Goal: Task Accomplishment & Management: Complete application form

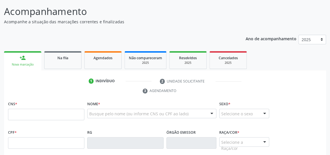
scroll to position [43, 0]
click at [48, 116] on input "text" at bounding box center [46, 114] width 76 height 11
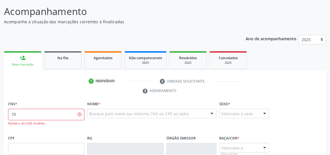
type input "7"
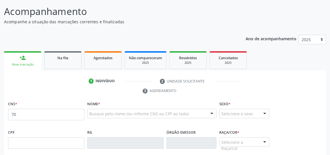
scroll to position [43, 0]
type input "706 9061 5255 9737"
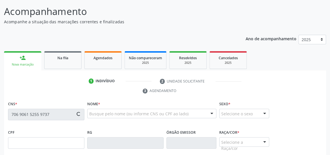
type input "093.047.194-61"
type input "[DATE]"
type input "QuitÉria [PERSON_NAME]"
type input "[PHONE_NUMBER]"
type input "30"
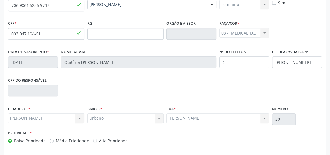
scroll to position [173, 0]
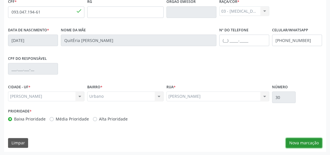
click at [296, 142] on button "Nova marcação" at bounding box center [304, 143] width 36 height 10
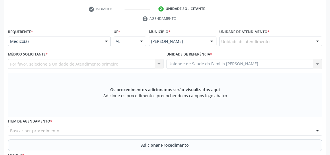
scroll to position [95, 0]
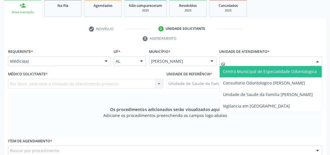
type input "GIS"
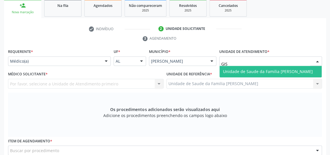
click at [240, 69] on span "Unidade de Saude da Familia [PERSON_NAME]" at bounding box center [268, 71] width 90 height 5
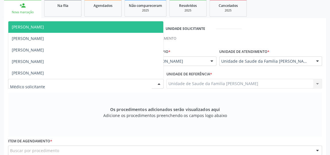
click at [158, 84] on div at bounding box center [159, 84] width 9 height 10
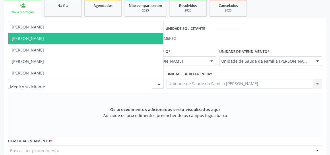
click at [38, 41] on span "[PERSON_NAME]" at bounding box center [85, 38] width 155 height 11
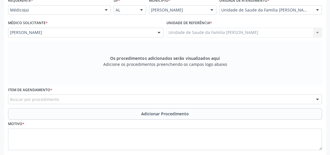
scroll to position [147, 0]
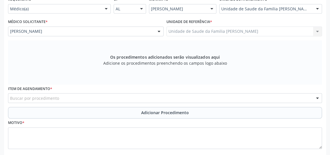
click at [136, 96] on div "Buscar por procedimento" at bounding box center [165, 98] width 314 height 10
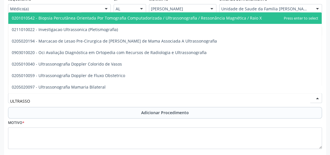
type input "ULTRASSON"
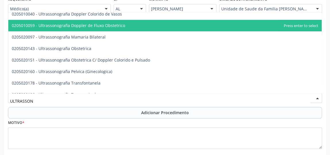
scroll to position [52, 0]
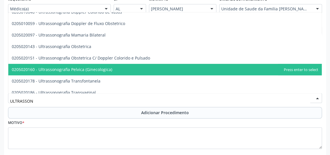
click at [81, 72] on span "0205020160 - Ultrassonografia Pelvica (Ginecologica)" at bounding box center [165, 69] width 314 height 11
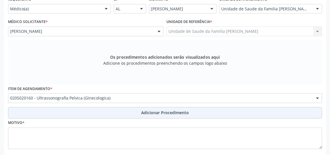
click at [167, 109] on span "Adicionar Procedimento" at bounding box center [165, 112] width 48 height 6
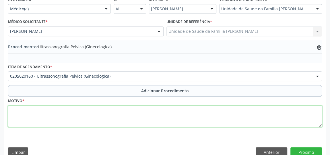
click at [51, 106] on textarea at bounding box center [165, 116] width 314 height 22
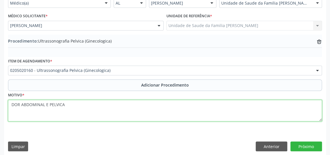
scroll to position [156, 0]
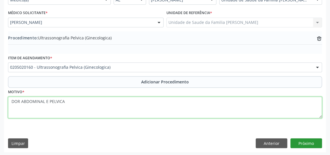
type textarea "DOR ABDOMINAL E PELVICA"
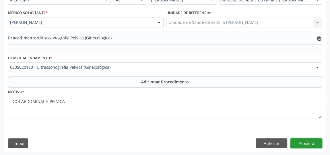
click at [309, 142] on button "Próximo" at bounding box center [307, 143] width 32 height 10
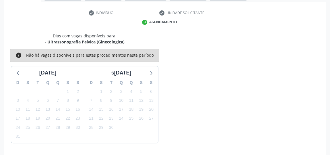
scroll to position [128, 0]
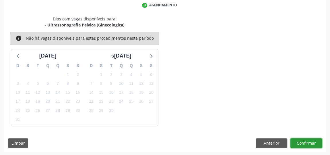
click at [306, 140] on button "Confirmar" at bounding box center [307, 143] width 32 height 10
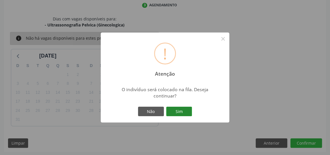
click at [185, 108] on button "Sim" at bounding box center [179, 112] width 26 height 10
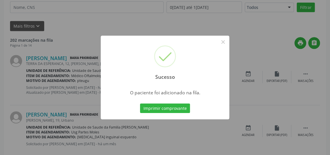
scroll to position [44, 0]
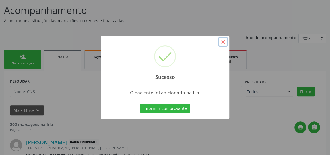
click at [222, 45] on button "×" at bounding box center [223, 42] width 10 height 10
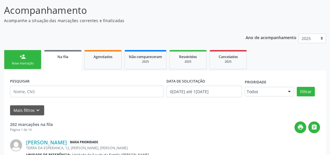
click at [27, 65] on div "Nova marcação" at bounding box center [22, 63] width 29 height 4
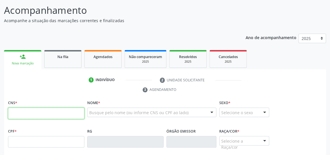
click at [67, 114] on input "text" at bounding box center [46, 112] width 76 height 11
type input "706 9061 5255 9737"
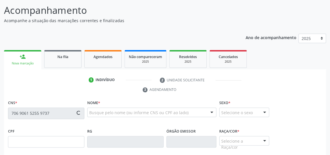
type input "093.047.194-61"
type input "[DATE]"
type input "Quitéria Maria da Conceição"
type input "[PHONE_NUMBER]"
type input "30"
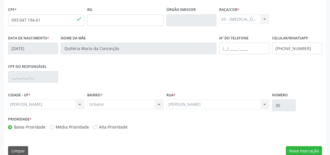
scroll to position [173, 0]
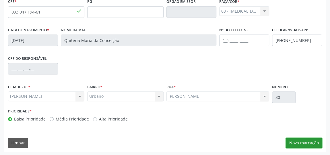
click at [308, 139] on button "Nova marcação" at bounding box center [304, 143] width 36 height 10
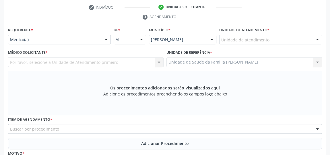
scroll to position [95, 0]
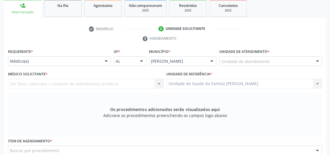
click at [317, 61] on div at bounding box center [317, 62] width 9 height 10
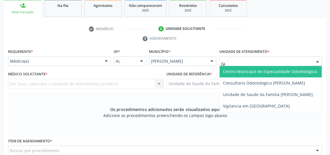
type input "GIS"
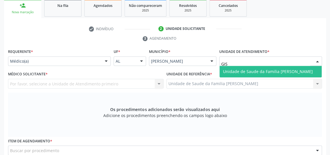
click at [268, 68] on span "Unidade de Saude da Familia [PERSON_NAME]" at bounding box center [271, 71] width 102 height 11
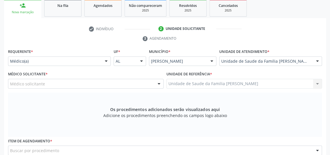
click at [157, 83] on div at bounding box center [159, 84] width 9 height 10
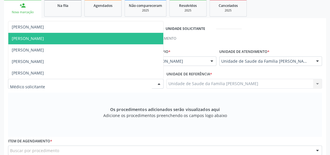
click at [67, 37] on span "[PERSON_NAME]" at bounding box center [85, 38] width 155 height 11
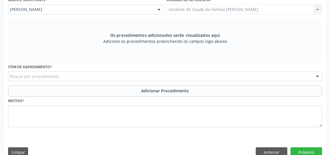
scroll to position [173, 0]
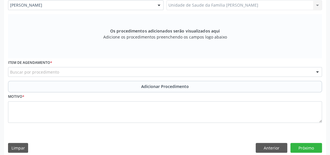
click at [98, 74] on div "Buscar por procedimento" at bounding box center [165, 72] width 314 height 10
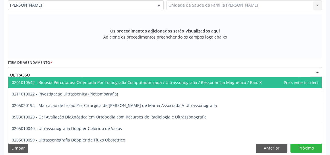
type input "ULTRASSON"
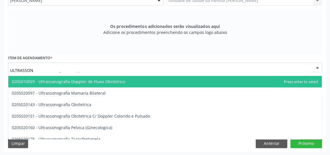
scroll to position [78, 0]
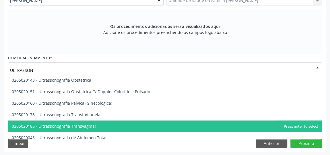
click at [88, 123] on span "0205020186 - Ultrassonografia Transvaginal" at bounding box center [54, 125] width 84 height 5
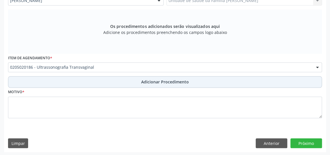
click at [148, 81] on span "Adicionar Procedimento" at bounding box center [165, 82] width 48 height 6
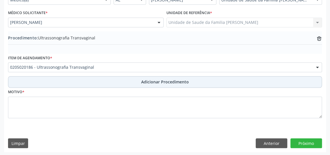
click at [159, 81] on span "Adicionar Procedimento" at bounding box center [165, 82] width 48 height 6
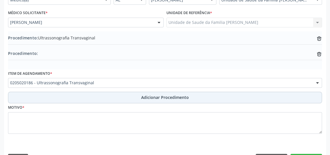
scroll to position [171, 0]
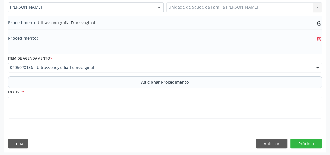
click at [321, 26] on icon at bounding box center [319, 24] width 4 height 4
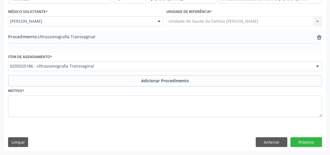
scroll to position [156, 0]
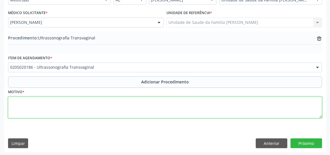
click at [114, 105] on textarea at bounding box center [165, 107] width 314 height 22
type textarea "DOR ABDOMINAL."
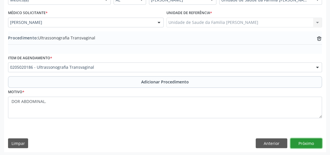
click at [309, 143] on button "Próximo" at bounding box center [307, 143] width 32 height 10
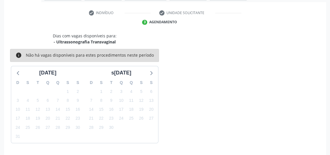
scroll to position [128, 0]
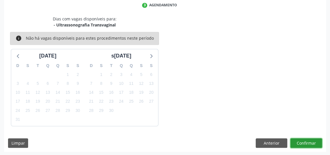
click at [308, 143] on button "Confirmar" at bounding box center [307, 143] width 32 height 10
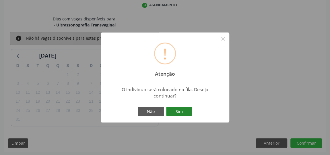
click at [175, 115] on button "Sim" at bounding box center [179, 112] width 26 height 10
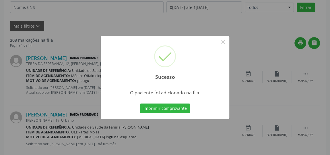
scroll to position [44, 0]
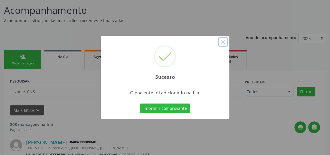
drag, startPoint x: 224, startPoint y: 39, endPoint x: 230, endPoint y: 48, distance: 10.4
click at [224, 40] on button "×" at bounding box center [223, 42] width 10 height 10
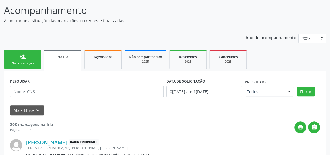
click at [16, 57] on link "person_add Nova marcação" at bounding box center [22, 59] width 37 height 19
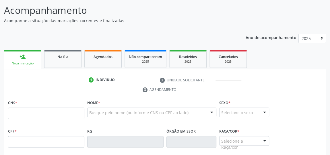
click at [21, 57] on div "person_add" at bounding box center [23, 56] width 6 height 6
click at [23, 111] on input "text" at bounding box center [46, 112] width 76 height 11
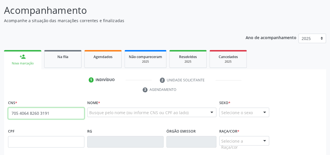
type input "705 4064 8260 3191"
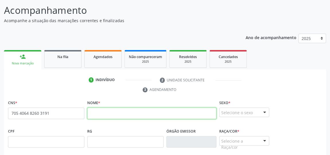
click at [116, 115] on input "text" at bounding box center [151, 112] width 129 height 11
type input "[PERSON_NAME] DA [PERSON_NAME]"
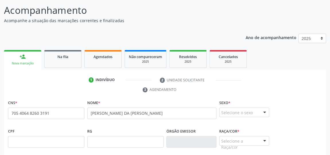
click at [261, 112] on div at bounding box center [264, 113] width 9 height 10
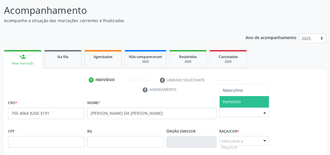
click at [253, 96] on span "Feminino" at bounding box center [244, 101] width 49 height 11
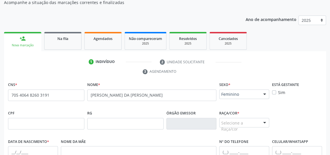
scroll to position [70, 0]
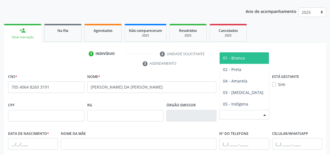
click at [266, 115] on div at bounding box center [264, 115] width 9 height 10
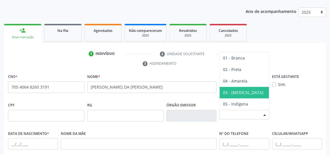
click at [252, 90] on span "03 - [MEDICAL_DATA]" at bounding box center [244, 92] width 49 height 11
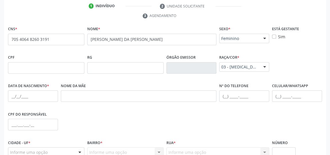
scroll to position [122, 0]
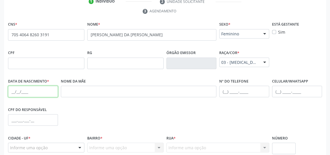
click at [21, 91] on input "text" at bounding box center [33, 91] width 50 height 11
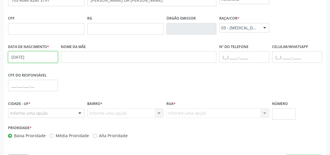
scroll to position [173, 0]
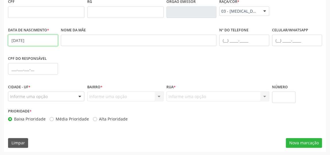
type input "[DATE]"
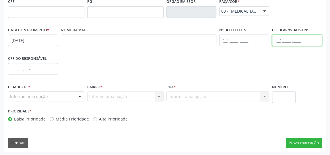
drag, startPoint x: 281, startPoint y: 38, endPoint x: 284, endPoint y: 38, distance: 3.8
click at [281, 38] on input "text" at bounding box center [297, 39] width 50 height 11
type input "[PHONE_NUMBER]"
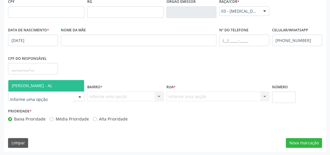
click at [80, 98] on div at bounding box center [80, 97] width 9 height 10
click at [62, 86] on span "[PERSON_NAME] - AL" at bounding box center [46, 85] width 76 height 11
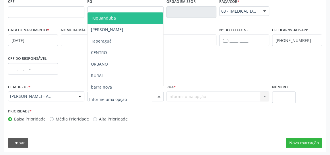
click at [154, 98] on div "Tuquanduba [PERSON_NAME] CENTRO URBANO RURAL [GEOGRAPHIC_DATA] PEDRAS [PERSON_N…" at bounding box center [125, 96] width 76 height 10
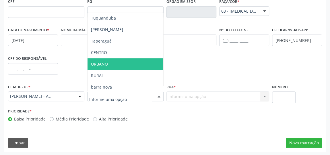
click at [117, 59] on span "URBANO" at bounding box center [126, 63] width 76 height 11
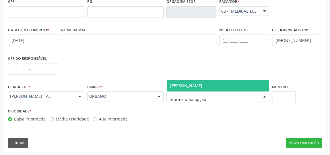
click at [266, 98] on div at bounding box center [264, 97] width 9 height 10
click at [248, 87] on span "[PERSON_NAME]" at bounding box center [218, 85] width 102 height 11
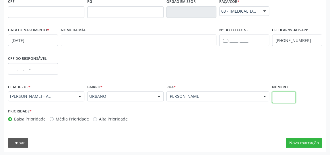
click at [285, 95] on input "text" at bounding box center [284, 96] width 24 height 11
type input "04"
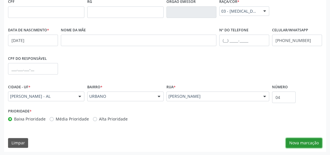
click at [311, 140] on button "Nova marcação" at bounding box center [304, 143] width 36 height 10
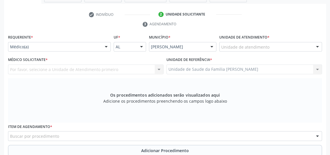
scroll to position [95, 0]
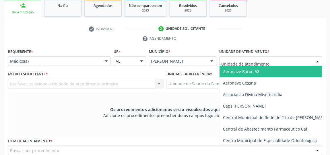
click at [319, 61] on div at bounding box center [317, 62] width 9 height 10
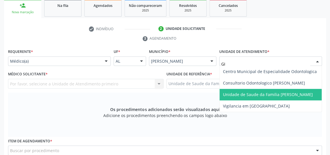
type input "GIS"
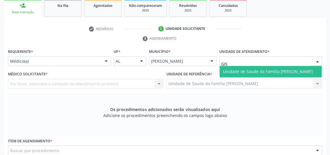
click at [277, 70] on span "Unidade de Saude da Familia [PERSON_NAME]" at bounding box center [268, 71] width 90 height 5
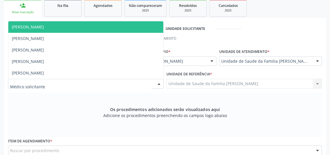
click at [160, 83] on div at bounding box center [159, 84] width 9 height 10
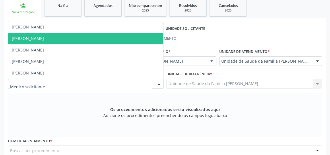
click at [44, 38] on span "[PERSON_NAME]" at bounding box center [28, 38] width 32 height 5
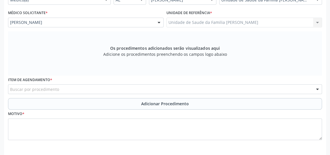
scroll to position [173, 0]
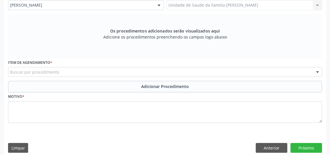
click at [167, 70] on div "Buscar por procedimento" at bounding box center [165, 72] width 314 height 10
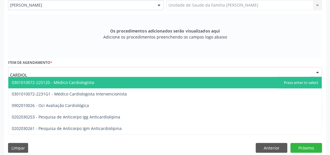
type input "CARDIOLO"
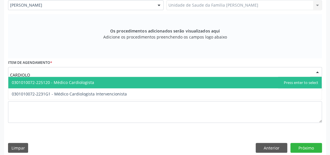
click at [109, 82] on span "0301010072-225120 - Médico Cardiologista" at bounding box center [165, 82] width 314 height 11
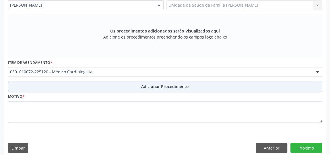
click at [159, 87] on span "Adicionar Procedimento" at bounding box center [165, 86] width 48 height 6
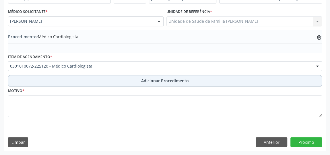
scroll to position [156, 0]
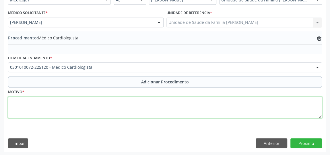
click at [153, 105] on textarea at bounding box center [165, 107] width 314 height 22
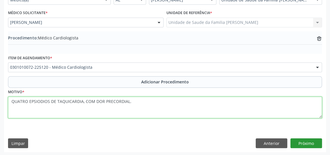
type textarea "QUATRO EPSIODIOS DE TAQUICARDIA, COM DOR PRECORDIAL."
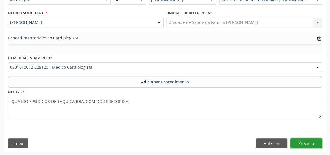
click at [300, 140] on button "Próximo" at bounding box center [307, 143] width 32 height 10
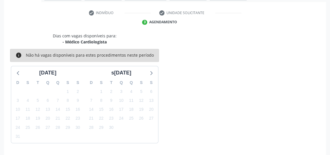
scroll to position [128, 0]
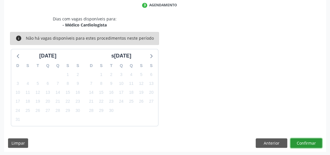
click at [300, 140] on button "Confirmar" at bounding box center [307, 143] width 32 height 10
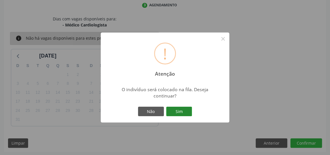
click at [189, 113] on button "Sim" at bounding box center [179, 112] width 26 height 10
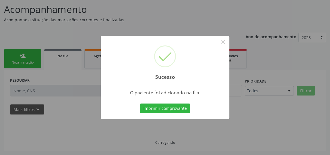
scroll to position [44, 0]
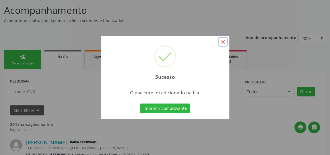
click at [224, 41] on button "×" at bounding box center [223, 42] width 10 height 10
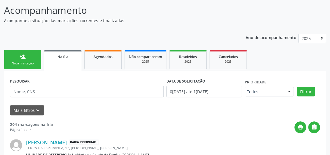
click at [27, 57] on link "person_add Nova marcação" at bounding box center [22, 59] width 37 height 19
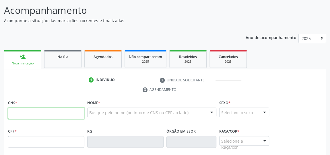
click at [43, 112] on input "text" at bounding box center [46, 112] width 76 height 11
type input "705 4064 8260 3191"
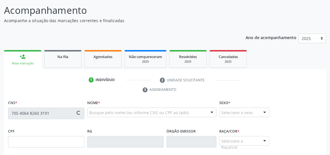
type input "[DATE]"
type input "[PHONE_NUMBER]"
type input "04"
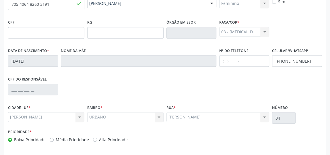
scroll to position [173, 0]
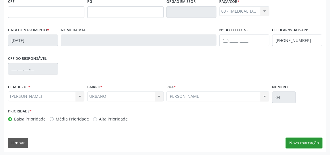
click at [297, 138] on button "Nova marcação" at bounding box center [304, 143] width 36 height 10
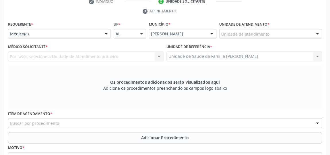
scroll to position [121, 0]
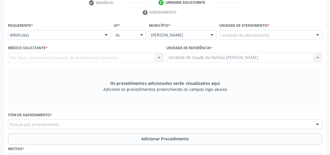
click at [273, 29] on div "Unidade de atendimento * Unidade de atendimento Aeronave Baron 58 Aeronave Cess…" at bounding box center [270, 30] width 103 height 18
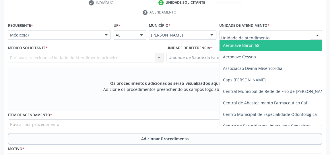
click at [310, 33] on div at bounding box center [270, 35] width 103 height 10
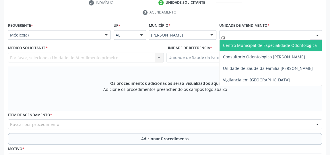
type input "GIS"
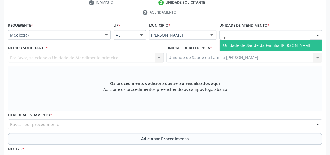
click at [255, 44] on span "Unidade de Saude da Familia [PERSON_NAME]" at bounding box center [268, 44] width 90 height 5
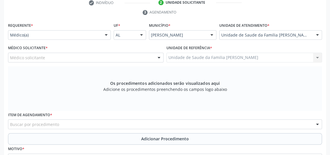
click at [160, 57] on div at bounding box center [159, 58] width 9 height 10
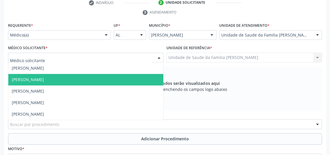
click at [51, 77] on span "[PERSON_NAME]" at bounding box center [85, 79] width 155 height 11
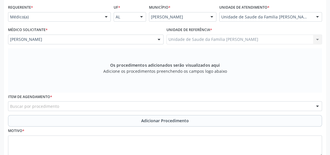
scroll to position [147, 0]
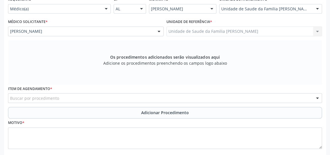
click at [101, 96] on div "Buscar por procedimento" at bounding box center [165, 98] width 314 height 10
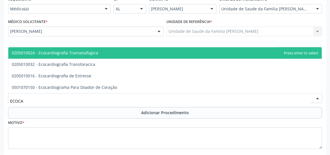
type input "ECOCAR"
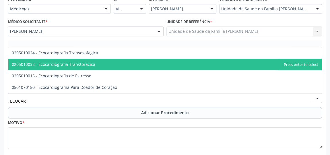
click at [90, 66] on span "0205010032 - Ecocardiografia Transtoracica" at bounding box center [54, 63] width 84 height 5
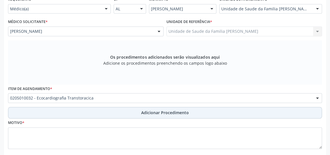
click at [168, 107] on button "Adicionar Procedimento" at bounding box center [165, 112] width 314 height 11
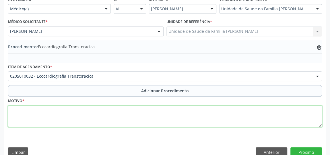
click at [88, 122] on textarea at bounding box center [165, 116] width 314 height 22
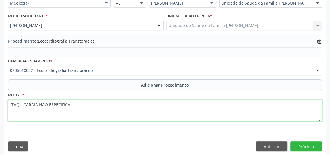
scroll to position [156, 0]
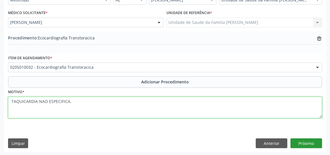
type textarea "TAQUICARDIA NAO ESPECIFICA."
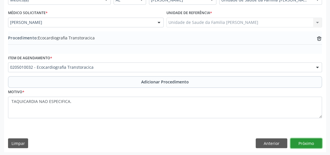
click at [301, 138] on button "Próximo" at bounding box center [307, 143] width 32 height 10
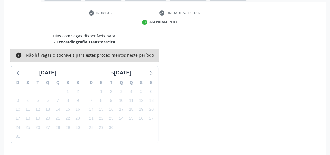
scroll to position [128, 0]
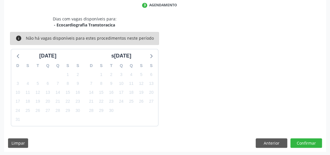
click at [300, 137] on div "Dias com vagas disponíveis para: - Ecocardiografia Transtoracica info Não há va…" at bounding box center [165, 84] width 322 height 136
click at [299, 140] on button "Confirmar" at bounding box center [307, 143] width 32 height 10
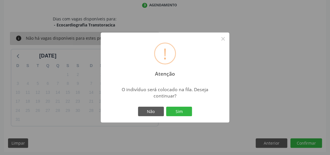
click at [307, 140] on div "! Atenção × O indivíduo será colocado na fila. Deseja continuar? Não Sim" at bounding box center [165, 77] width 330 height 155
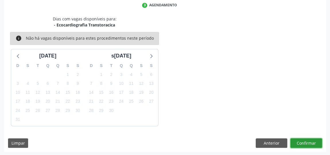
click at [307, 140] on button "Confirmar" at bounding box center [307, 143] width 32 height 10
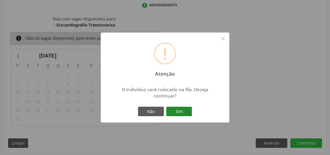
click at [184, 110] on button "Sim" at bounding box center [179, 112] width 26 height 10
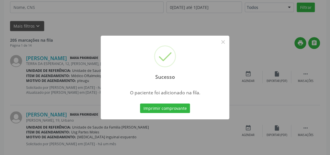
scroll to position [44, 0]
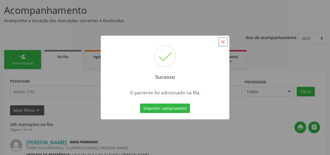
click at [223, 43] on button "×" at bounding box center [223, 42] width 10 height 10
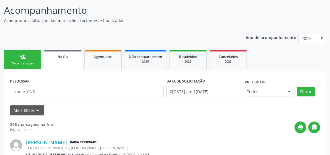
click at [19, 51] on link "person_add Nova marcação" at bounding box center [22, 59] width 37 height 19
click at [26, 63] on div "Nova marcação" at bounding box center [22, 63] width 29 height 4
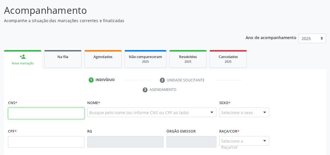
click at [69, 114] on input "text" at bounding box center [46, 112] width 76 height 11
type input "708 2021 6048 1244"
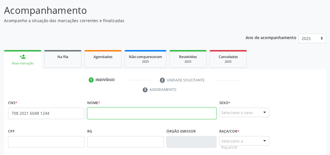
click at [129, 115] on input "text" at bounding box center [151, 112] width 129 height 11
type input "[PERSON_NAME]"
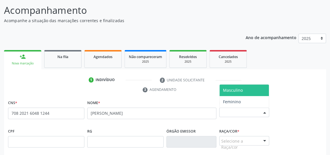
click at [261, 109] on div at bounding box center [264, 113] width 9 height 10
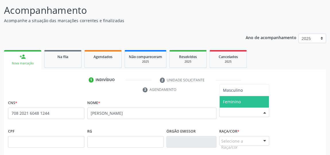
click at [249, 103] on span "Feminino" at bounding box center [244, 101] width 49 height 11
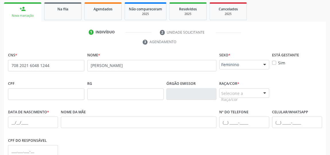
scroll to position [96, 0]
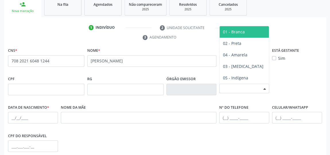
click at [263, 89] on div at bounding box center [264, 89] width 9 height 10
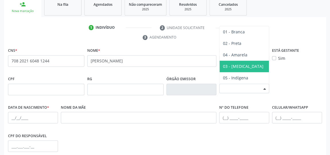
click at [248, 69] on span "03 - [MEDICAL_DATA]" at bounding box center [244, 66] width 49 height 11
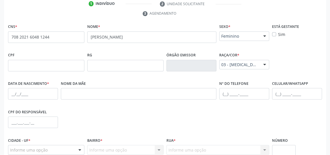
scroll to position [122, 0]
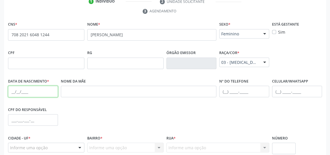
click at [27, 95] on input "text" at bounding box center [33, 91] width 50 height 11
type input "2[DATE]"
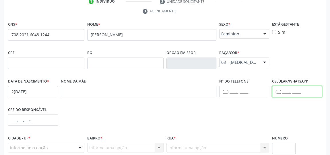
drag, startPoint x: 283, startPoint y: 88, endPoint x: 277, endPoint y: 94, distance: 7.9
click at [283, 89] on input "text" at bounding box center [297, 91] width 50 height 11
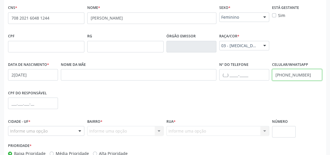
scroll to position [173, 0]
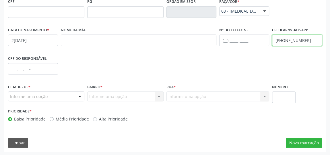
type input "[PHONE_NUMBER]"
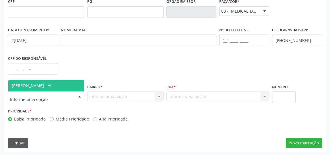
click at [79, 97] on div at bounding box center [80, 97] width 9 height 10
click at [56, 85] on span "[PERSON_NAME] - AL" at bounding box center [46, 85] width 76 height 11
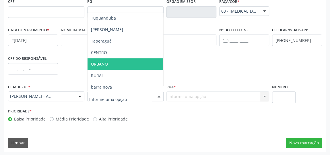
click at [121, 65] on span "URBANO" at bounding box center [126, 63] width 76 height 11
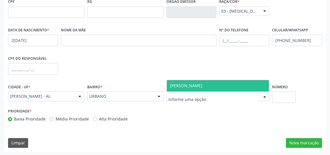
click at [262, 95] on div at bounding box center [264, 97] width 9 height 10
click at [244, 90] on span "[PERSON_NAME]" at bounding box center [218, 85] width 102 height 11
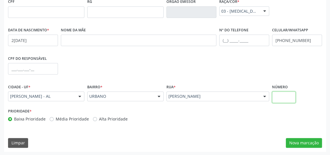
click at [281, 95] on input "text" at bounding box center [284, 96] width 24 height 11
type input "26"
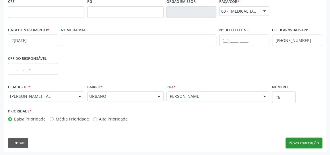
click at [301, 146] on button "Nova marcação" at bounding box center [304, 143] width 36 height 10
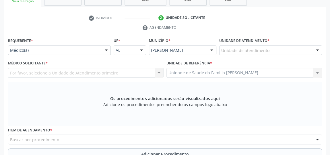
scroll to position [95, 0]
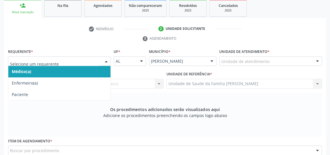
click at [107, 62] on div at bounding box center [106, 62] width 9 height 10
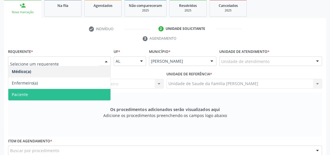
click at [43, 97] on span "Paciente" at bounding box center [59, 94] width 102 height 11
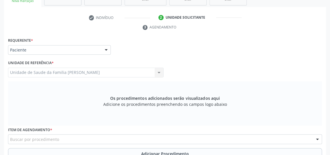
scroll to position [121, 0]
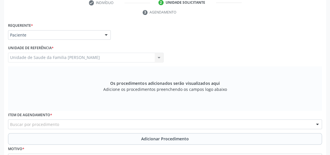
click at [113, 123] on div "Buscar por procedimento" at bounding box center [165, 124] width 314 height 10
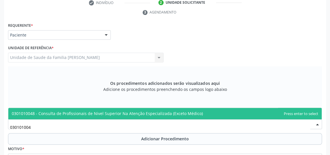
type input "0301010048"
click at [154, 113] on span "0301010048 - Consulta de Profissionais de Nivel Superior Na Atenção Especializa…" at bounding box center [107, 113] width 191 height 5
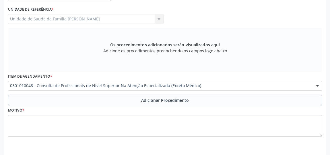
scroll to position [173, 0]
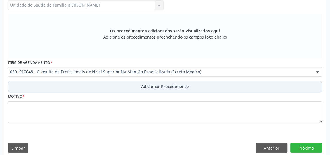
click at [167, 88] on span "Adicionar Procedimento" at bounding box center [165, 86] width 48 height 6
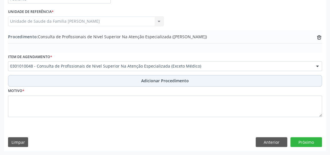
scroll to position [156, 0]
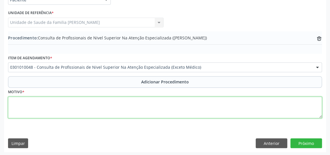
click at [132, 98] on textarea at bounding box center [165, 107] width 314 height 22
type textarea "CONSULTA EM ODONTOLOGIA- BUCO MAXILIO FACIAL."
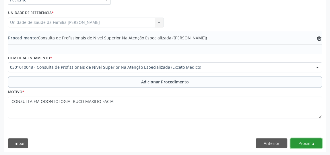
click at [306, 143] on button "Próximo" at bounding box center [307, 143] width 32 height 10
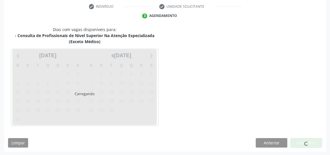
scroll to position [134, 0]
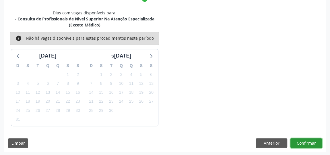
click at [306, 143] on button "Confirmar" at bounding box center [307, 143] width 32 height 10
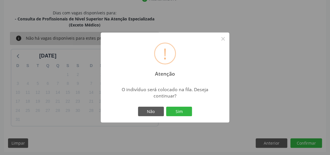
click at [183, 118] on div "! Atenção × O indivíduo será colocado na fila. Deseja continuar? Não Sim" at bounding box center [165, 77] width 129 height 90
click at [183, 114] on button "Sim" at bounding box center [179, 112] width 26 height 10
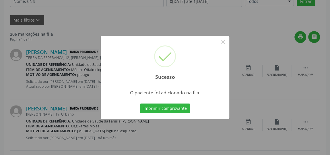
scroll to position [44, 0]
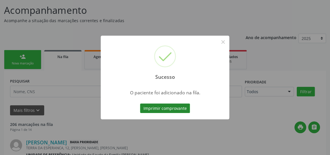
click at [168, 107] on button "Imprimir comprovante" at bounding box center [165, 108] width 50 height 10
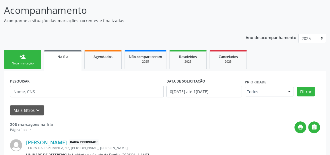
click at [25, 55] on div "person_add" at bounding box center [23, 56] width 6 height 6
click at [24, 63] on div "Nova marcação" at bounding box center [22, 63] width 29 height 4
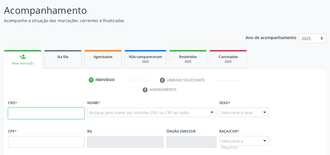
click at [64, 115] on input "text" at bounding box center [46, 112] width 76 height 11
type input "705 4064 8260 3191"
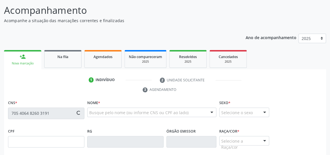
type input "[DATE]"
type input "[PHONE_NUMBER]"
type input "04"
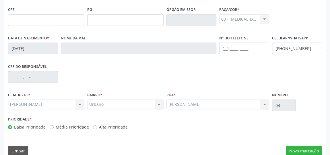
scroll to position [173, 0]
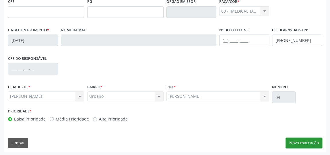
click at [310, 140] on button "Nova marcação" at bounding box center [304, 143] width 36 height 10
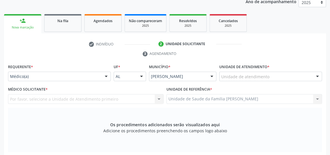
scroll to position [43, 0]
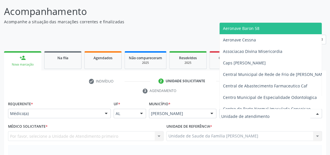
click at [284, 115] on div at bounding box center [270, 114] width 103 height 10
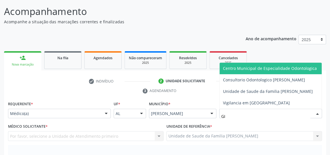
type input "GIS"
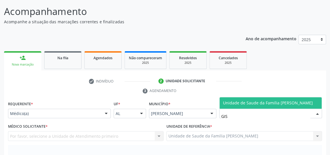
click at [277, 103] on span "Unidade de Saude da Familia [PERSON_NAME]" at bounding box center [268, 102] width 90 height 5
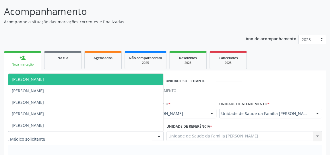
click at [159, 132] on div at bounding box center [159, 136] width 9 height 10
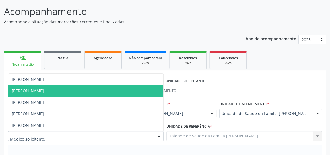
click at [66, 90] on span "[PERSON_NAME]" at bounding box center [85, 90] width 155 height 11
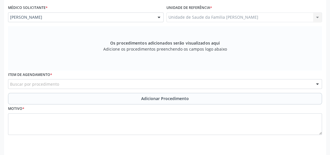
scroll to position [178, 0]
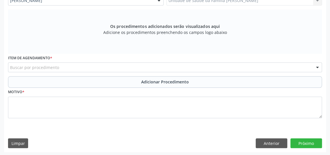
click at [143, 63] on div "Buscar por procedimento" at bounding box center [165, 67] width 314 height 10
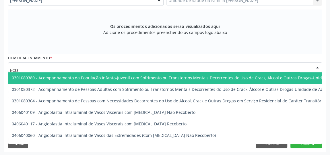
type input "ECOC"
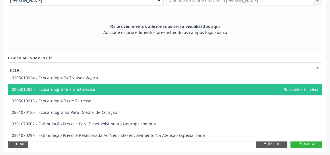
click at [94, 85] on span "0205010032 - Ecocardiografia Transtoracica" at bounding box center [165, 89] width 314 height 11
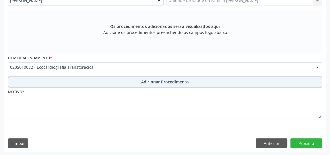
click at [165, 82] on span "Adicionar Procedimento" at bounding box center [165, 82] width 48 height 6
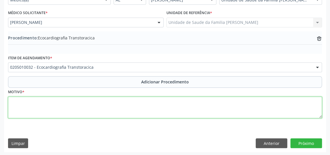
click at [134, 103] on textarea at bounding box center [165, 107] width 314 height 22
type textarea "TAQUICARDIA NAO ESPECIFICADA."
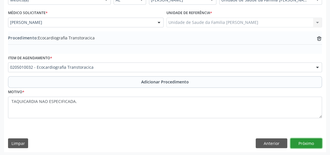
click at [309, 142] on button "Próximo" at bounding box center [307, 143] width 32 height 10
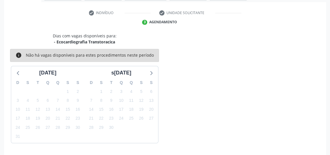
scroll to position [128, 0]
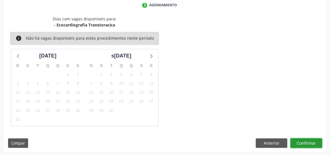
click at [309, 142] on button "Confirmar" at bounding box center [307, 143] width 32 height 10
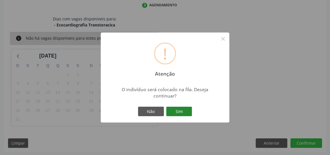
click at [180, 111] on button "Sim" at bounding box center [179, 112] width 26 height 10
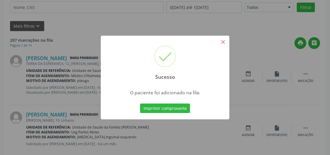
scroll to position [44, 0]
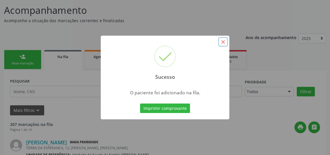
click at [223, 43] on button "×" at bounding box center [223, 42] width 10 height 10
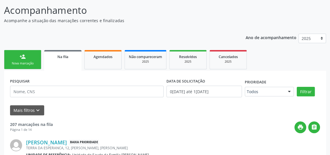
click at [22, 57] on div "person_add" at bounding box center [23, 56] width 6 height 6
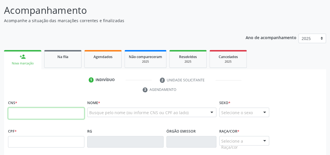
click at [61, 115] on input "text" at bounding box center [46, 112] width 76 height 11
type input "705 4064 8260 3191"
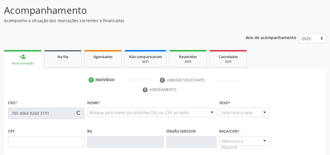
type input "[DATE]"
type input "[PHONE_NUMBER]"
type input "04"
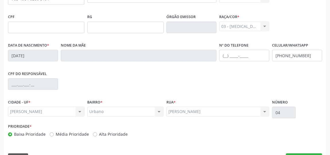
scroll to position [173, 0]
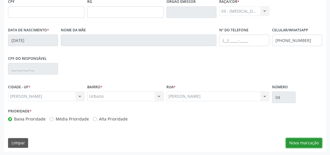
click at [303, 144] on button "Nova marcação" at bounding box center [304, 143] width 36 height 10
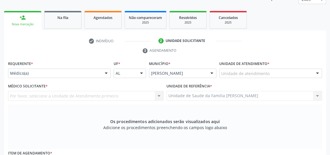
scroll to position [69, 0]
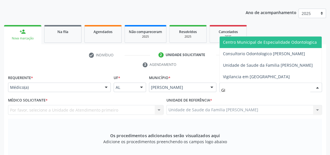
type input "GIS"
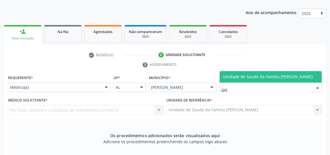
click at [248, 72] on span "Unidade de Saude da Familia [PERSON_NAME]" at bounding box center [271, 76] width 102 height 11
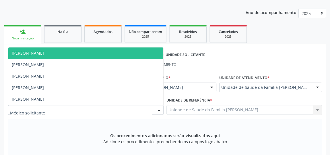
click at [158, 109] on div at bounding box center [159, 110] width 9 height 10
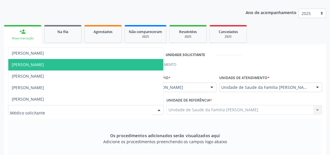
click at [44, 65] on span "[PERSON_NAME]" at bounding box center [28, 64] width 32 height 5
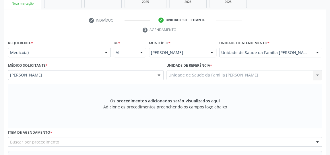
scroll to position [121, 0]
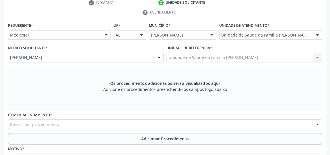
click at [106, 120] on div "Buscar por procedimento" at bounding box center [165, 124] width 314 height 10
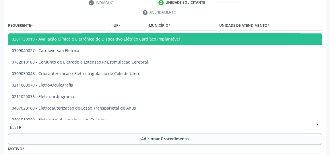
type input "ELETRO"
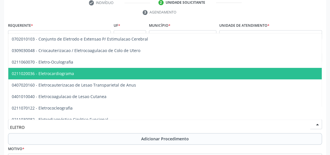
click at [48, 75] on span "0211020036 - Eletrocardiograma" at bounding box center [43, 73] width 62 height 5
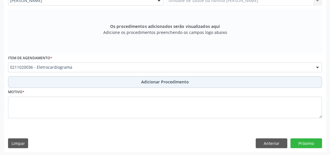
click at [160, 82] on span "Adicionar Procedimento" at bounding box center [165, 82] width 48 height 6
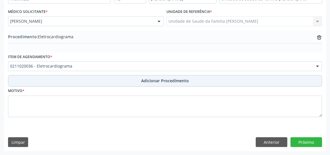
scroll to position [156, 0]
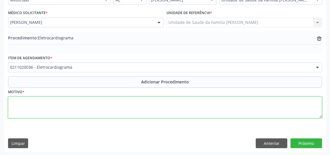
click at [135, 102] on textarea at bounding box center [165, 107] width 314 height 22
type textarea "TAQUICARDIA NAO ESPEFICADO."
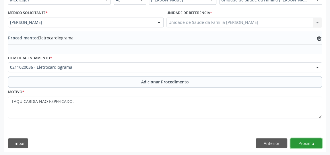
click at [306, 142] on button "Próximo" at bounding box center [307, 143] width 32 height 10
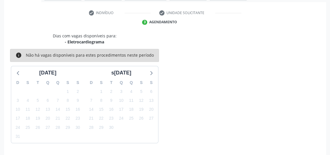
scroll to position [128, 0]
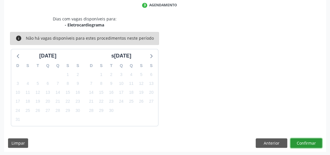
click at [309, 143] on button "Confirmar" at bounding box center [307, 143] width 32 height 10
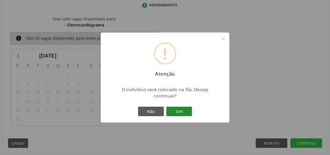
click at [187, 110] on button "Sim" at bounding box center [179, 112] width 26 height 10
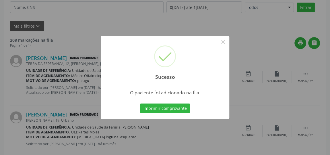
scroll to position [44, 0]
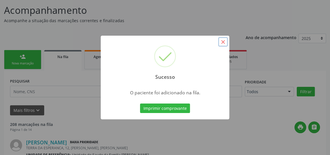
click at [223, 42] on button "×" at bounding box center [223, 42] width 10 height 10
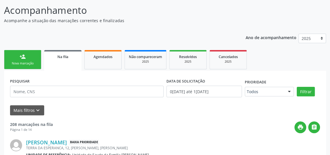
click at [30, 64] on div "Nova marcação" at bounding box center [22, 63] width 29 height 4
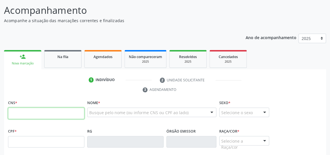
drag, startPoint x: 37, startPoint y: 116, endPoint x: 40, endPoint y: 118, distance: 3.2
click at [37, 116] on input "text" at bounding box center [46, 112] width 76 height 11
type input "700 0086 4687 5002"
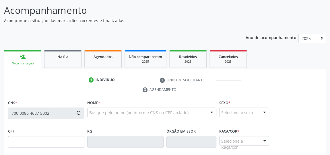
type input "126.824.004-42"
type input "25/[DATE]"
type input "[PERSON_NAME]"
type input "[PHONE_NUMBER]"
type input "04"
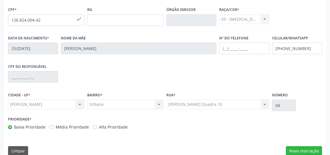
scroll to position [173, 0]
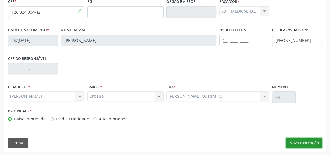
click at [310, 142] on button "Nova marcação" at bounding box center [304, 143] width 36 height 10
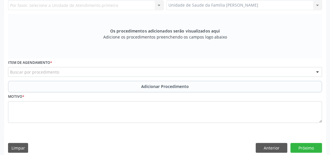
scroll to position [69, 0]
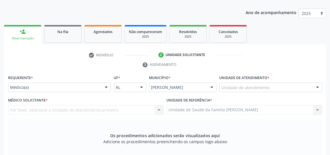
click at [318, 86] on div at bounding box center [317, 88] width 9 height 10
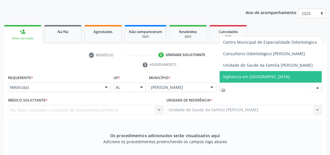
type input "GIS"
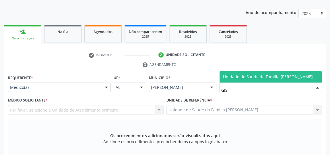
click at [271, 77] on span "Unidade de Saude da Familia [PERSON_NAME]" at bounding box center [268, 76] width 90 height 5
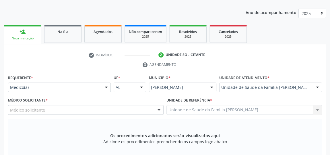
click at [162, 109] on div at bounding box center [159, 110] width 9 height 10
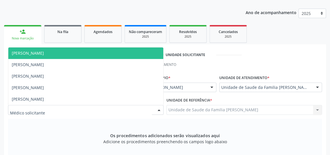
click at [44, 53] on span "[PERSON_NAME]" at bounding box center [28, 52] width 32 height 5
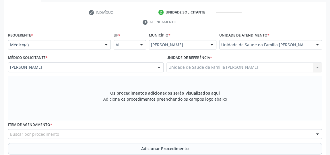
scroll to position [147, 0]
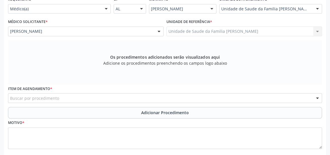
click at [141, 96] on div "Buscar por procedimento" at bounding box center [165, 98] width 314 height 10
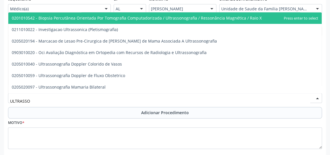
type input "ULTRASSON"
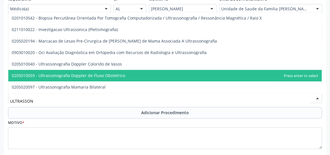
scroll to position [26, 0]
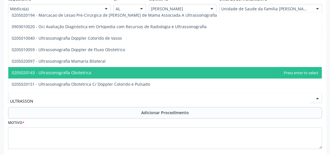
click at [87, 72] on span "0205020143 - Ultrassonografia Obstetrica" at bounding box center [52, 72] width 80 height 5
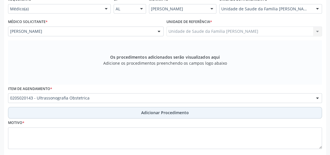
click at [163, 113] on span "Adicionar Procedimento" at bounding box center [165, 112] width 48 height 6
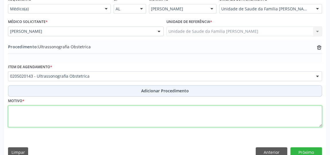
click at [163, 113] on textarea at bounding box center [165, 116] width 314 height 22
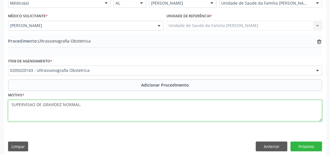
scroll to position [156, 0]
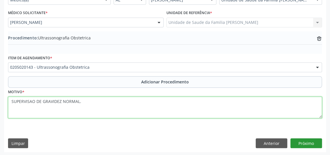
type textarea "SUPERVISAO DE GRAVIDEZ NORMAL."
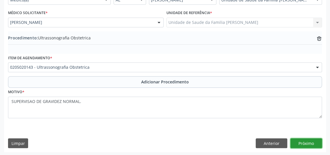
click at [316, 139] on button "Próximo" at bounding box center [307, 143] width 32 height 10
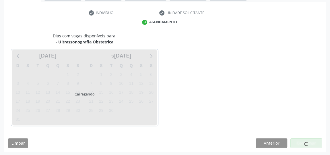
scroll to position [128, 0]
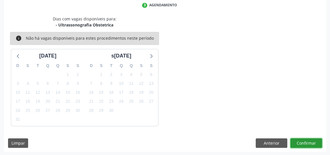
click at [314, 142] on button "Confirmar" at bounding box center [307, 143] width 32 height 10
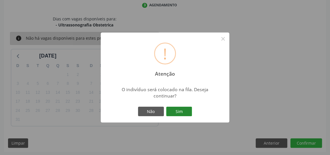
click at [189, 114] on button "Sim" at bounding box center [179, 112] width 26 height 10
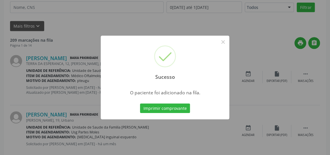
scroll to position [44, 0]
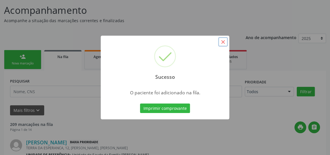
click at [224, 41] on button "×" at bounding box center [223, 42] width 10 height 10
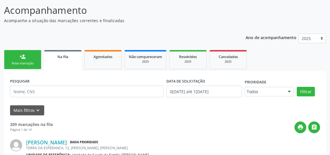
click at [34, 60] on link "person_add Nova marcação" at bounding box center [22, 59] width 37 height 19
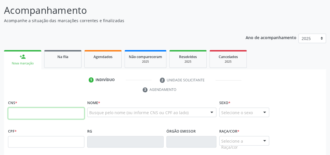
click at [57, 108] on input "text" at bounding box center [46, 112] width 76 height 11
type input "709 8060 2013 0593"
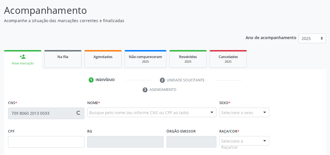
type input "057.760.364-70"
type input "[DATE]"
type input "[PERSON_NAME]"
type input "[PHONE_NUMBER]"
type input "26"
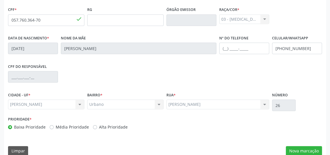
scroll to position [173, 0]
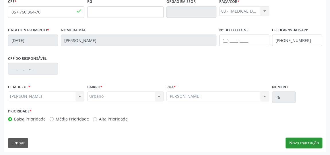
click at [303, 141] on button "Nova marcação" at bounding box center [304, 143] width 36 height 10
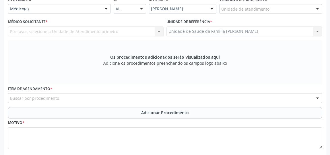
scroll to position [69, 0]
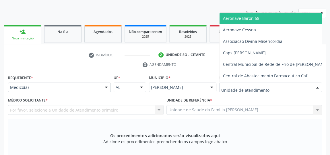
drag, startPoint x: 308, startPoint y: 84, endPoint x: 319, endPoint y: 81, distance: 11.6
click at [316, 82] on div "Aeronave Baron 58 Aeronave Cessna Associacao Divina Misericordia Caps [PERSON_N…" at bounding box center [270, 87] width 103 height 10
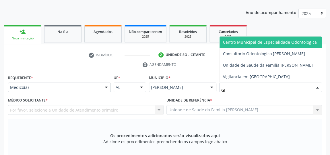
type input "GIS"
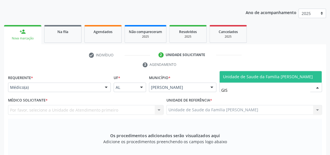
click at [264, 78] on span "Unidade de Saude da Familia [PERSON_NAME]" at bounding box center [268, 76] width 90 height 5
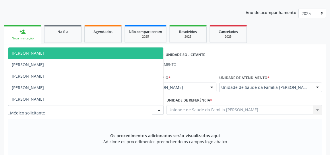
click at [159, 108] on div at bounding box center [159, 110] width 9 height 10
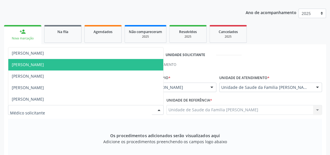
click at [80, 66] on span "[PERSON_NAME]" at bounding box center [85, 64] width 155 height 11
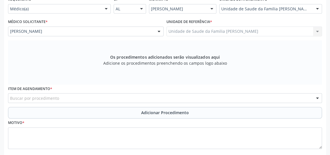
scroll to position [173, 0]
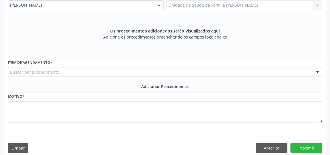
click at [152, 73] on div "Buscar por procedimento" at bounding box center [165, 72] width 314 height 10
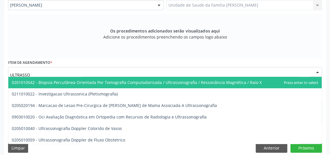
type input "ULTRASSON"
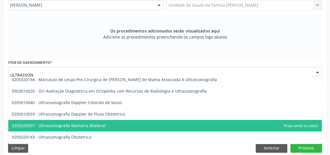
click at [99, 125] on span "0205020097 - Ultrassonografia Mamaria Bilateral" at bounding box center [59, 125] width 94 height 5
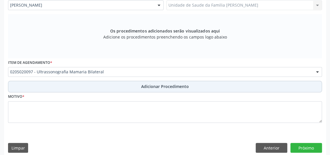
click at [174, 85] on span "Adicionar Procedimento" at bounding box center [165, 86] width 48 height 6
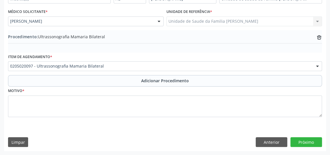
scroll to position [156, 0]
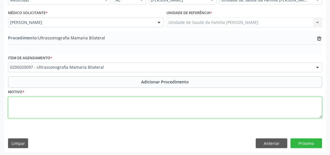
click at [131, 110] on textarea at bounding box center [165, 107] width 314 height 22
type textarea "COMPLETAMENTAR MAMOGRAFIA."
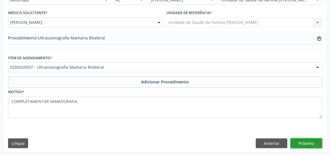
click at [317, 141] on button "Próximo" at bounding box center [307, 143] width 32 height 10
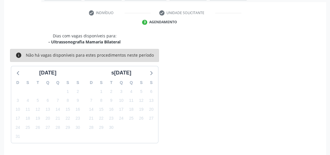
scroll to position [128, 0]
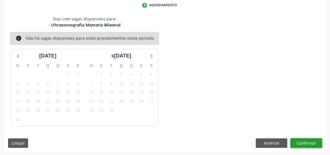
click at [309, 141] on button "Confirmar" at bounding box center [307, 143] width 32 height 10
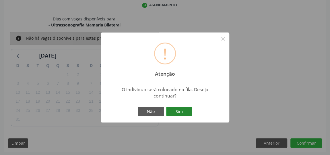
click at [185, 111] on button "Sim" at bounding box center [179, 112] width 26 height 10
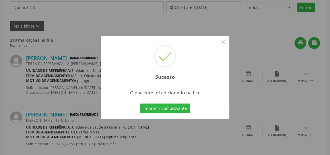
scroll to position [44, 0]
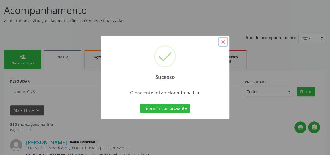
click at [222, 42] on button "×" at bounding box center [223, 42] width 10 height 10
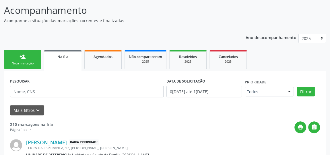
click at [28, 61] on div "Nova marcação" at bounding box center [22, 63] width 29 height 4
click at [27, 59] on link "person_add Nova marcação" at bounding box center [22, 59] width 37 height 19
click at [30, 57] on link "person_add Nova marcação" at bounding box center [22, 59] width 37 height 19
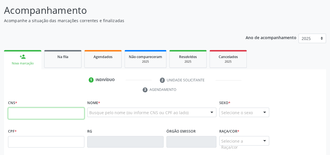
click at [47, 107] on input "text" at bounding box center [46, 112] width 76 height 11
type input "709 8060 2013 0593"
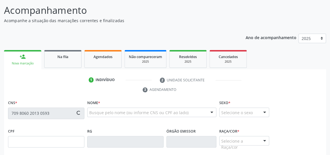
type input "057.760.364-70"
type input "[DATE]"
type input "[PERSON_NAME]"
type input "[PHONE_NUMBER]"
type input "26"
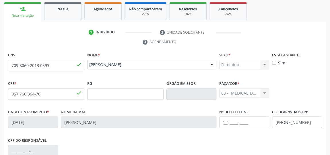
scroll to position [173, 0]
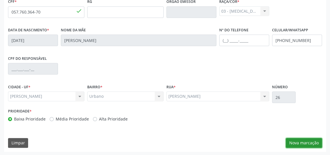
click at [311, 142] on button "Nova marcação" at bounding box center [304, 143] width 36 height 10
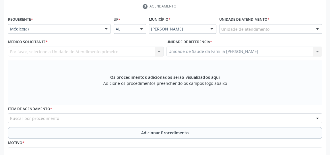
scroll to position [95, 0]
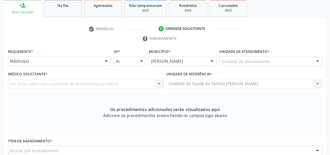
click at [306, 58] on div "Unidade de atendimento" at bounding box center [270, 61] width 103 height 10
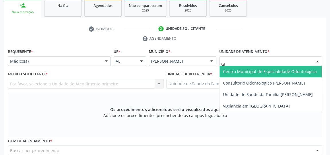
type input "GIS"
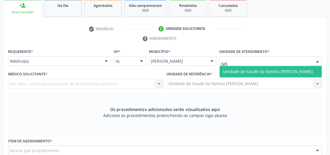
click at [292, 70] on span "Unidade de Saude da Familia [PERSON_NAME]" at bounding box center [268, 71] width 90 height 5
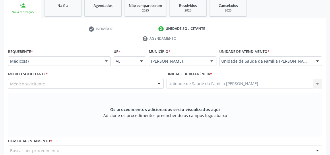
click at [165, 84] on div "Unidade de referência * Unidade de Saude da Familia [PERSON_NAME] Unidade de Sa…" at bounding box center [244, 81] width 158 height 22
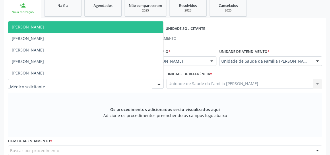
click at [156, 83] on div at bounding box center [159, 84] width 9 height 10
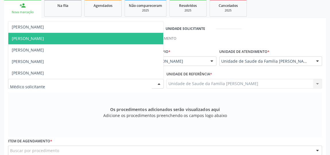
click at [60, 36] on span "[PERSON_NAME]" at bounding box center [85, 38] width 155 height 11
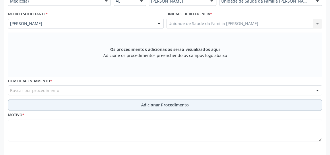
scroll to position [173, 0]
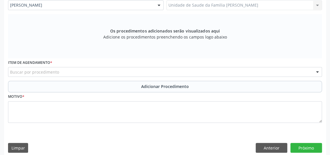
click at [136, 71] on div "Buscar por procedimento" at bounding box center [165, 72] width 314 height 10
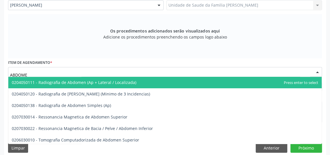
type input "ABDOMEN"
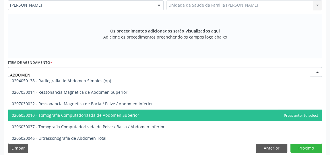
scroll to position [178, 0]
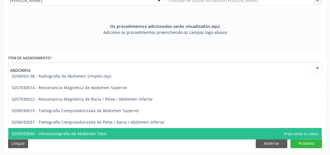
click at [99, 134] on span "0205020046 - Ultrassonografia de Abdomen Total" at bounding box center [59, 133] width 95 height 5
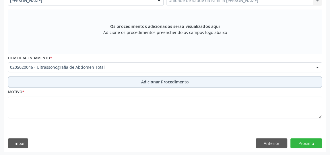
click at [169, 81] on span "Adicionar Procedimento" at bounding box center [165, 82] width 48 height 6
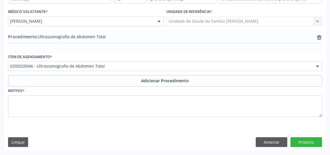
scroll to position [156, 0]
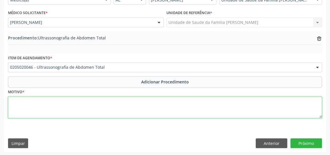
click at [129, 106] on textarea at bounding box center [165, 107] width 314 height 22
type textarea "AVALIACAO CLINICA, [PERSON_NAME]"
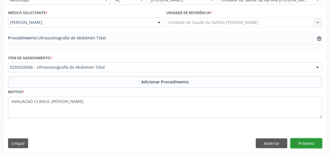
click at [313, 144] on button "Próximo" at bounding box center [307, 143] width 32 height 10
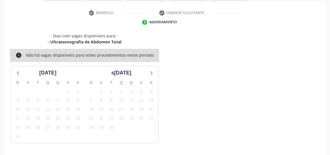
scroll to position [128, 0]
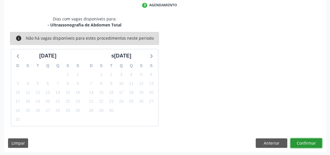
click at [312, 143] on button "Confirmar" at bounding box center [307, 143] width 32 height 10
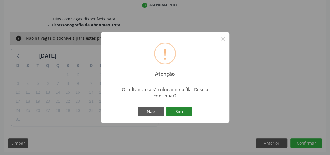
click at [189, 115] on button "Sim" at bounding box center [179, 112] width 26 height 10
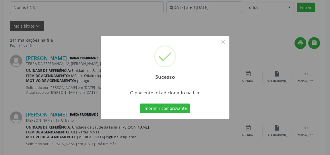
scroll to position [44, 0]
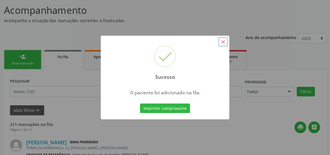
click at [225, 44] on button "×" at bounding box center [223, 42] width 10 height 10
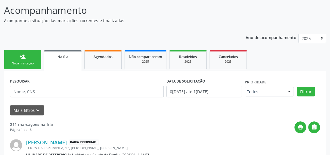
click at [22, 59] on link "person_add Nova marcação" at bounding box center [22, 59] width 37 height 19
